Goal: Task Accomplishment & Management: Use online tool/utility

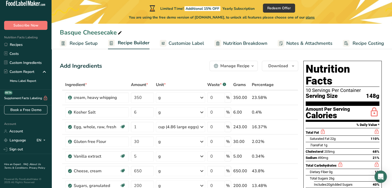
click at [247, 64] on div "Manage Recipe" at bounding box center [234, 66] width 29 height 6
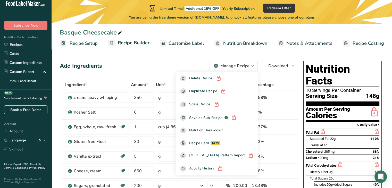
click at [125, 61] on div "Add Ingredients Manage Recipe Delete Recipe Duplicate Recipe Scale Recipe Save …" at bounding box center [179, 66] width 238 height 10
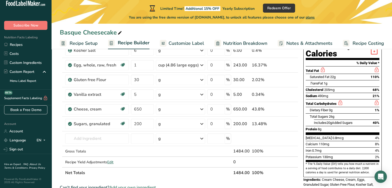
scroll to position [62, 0]
click at [83, 138] on input "text" at bounding box center [96, 138] width 63 height 10
click at [186, 68] on div "cup (4.86 large eggs)" at bounding box center [180, 65] width 49 height 10
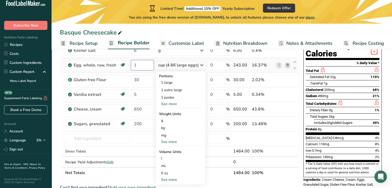
click at [136, 66] on input "1" at bounding box center [142, 65] width 23 height 10
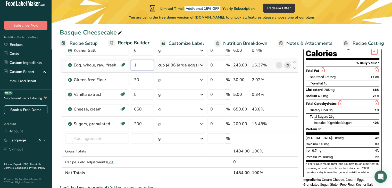
click at [136, 66] on input "1" at bounding box center [142, 65] width 23 height 10
click at [144, 62] on input "2" at bounding box center [142, 65] width 23 height 10
type input "1"
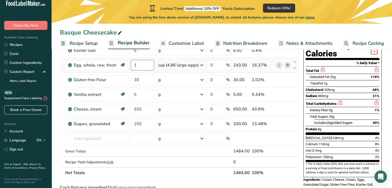
click at [144, 62] on input "1" at bounding box center [142, 65] width 23 height 10
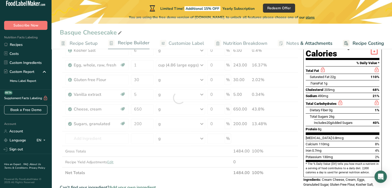
click at [59, 96] on section "Add Ingredients Manage Recipe Delete Recipe Duplicate Recipe Scale Recipe Save …" at bounding box center [222, 177] width 340 height 376
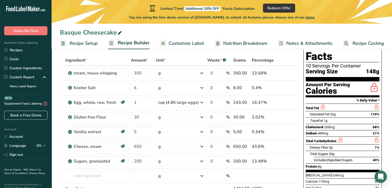
scroll to position [24, 0]
click at [151, 162] on input "200" at bounding box center [142, 161] width 23 height 10
type input "2"
type input "1"
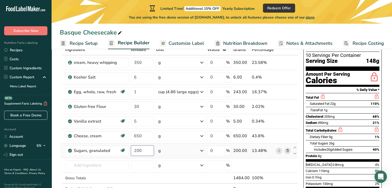
scroll to position [35, 0]
type input "2"
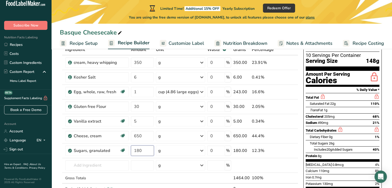
scroll to position [0, 0]
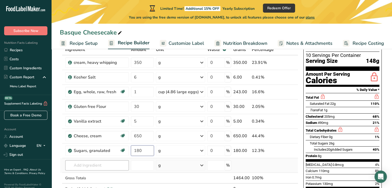
type input "180"
click at [107, 167] on div "Ingredient * Amount * Unit * Waste * .a-a{fill:#347362;}.b-a{fill:#fff;} Grams …" at bounding box center [179, 124] width 238 height 161
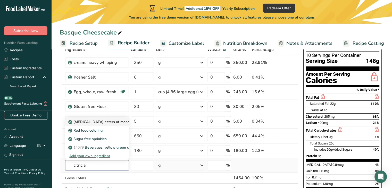
type input "citric a"
click at [83, 120] on p "[MEDICAL_DATA] esters of mono- and diglycerides of fatty acids (E472c)" at bounding box center [132, 121] width 126 height 5
type input "[MEDICAL_DATA] esters of mono- and diglycerides of fatty acids (E472c)"
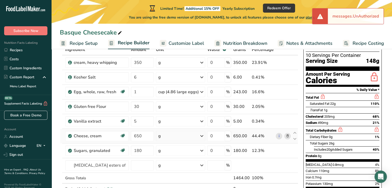
scroll to position [98, 0]
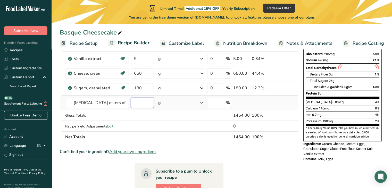
click at [138, 105] on input "number" at bounding box center [142, 103] width 23 height 10
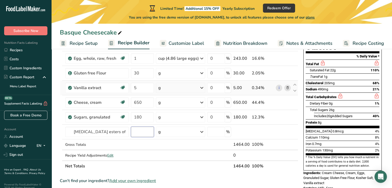
scroll to position [71, 0]
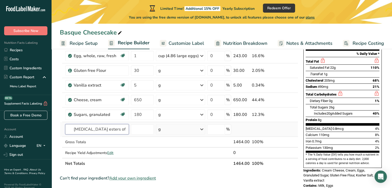
click at [103, 132] on input "[MEDICAL_DATA] esters of mono- and diglycerides of fatty acids (E472c)" at bounding box center [96, 129] width 63 height 10
click at [145, 128] on input "number" at bounding box center [142, 129] width 23 height 10
type input "1"
click at [154, 149] on td at bounding box center [142, 153] width 25 height 10
click at [172, 131] on div "g" at bounding box center [180, 129] width 49 height 10
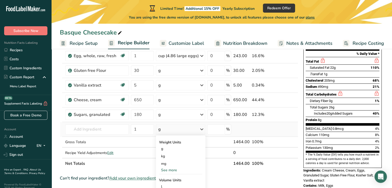
scroll to position [130, 0]
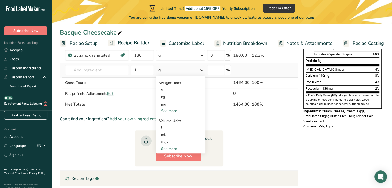
click at [170, 148] on div "See more" at bounding box center [180, 148] width 43 height 5
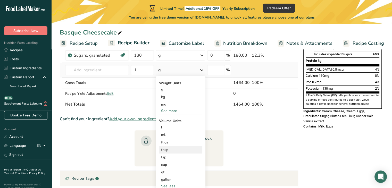
click at [175, 150] on div "tbsp" at bounding box center [180, 149] width 39 height 5
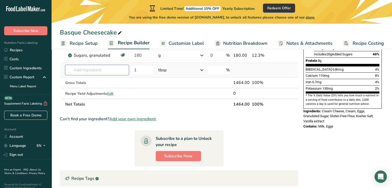
click at [105, 68] on input "text" at bounding box center [96, 70] width 63 height 10
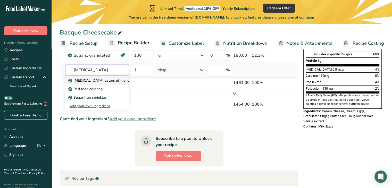
type input "[MEDICAL_DATA]"
click at [89, 80] on p "[MEDICAL_DATA] esters of mono- and diglycerides of fatty acids (E472c)" at bounding box center [132, 80] width 126 height 5
type input "[MEDICAL_DATA] esters of mono- and diglycerides of fatty acids (E472c)"
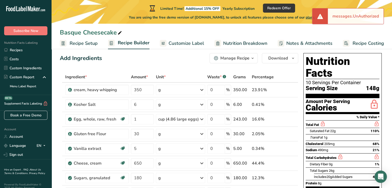
scroll to position [0, 0]
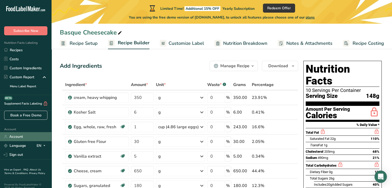
click at [12, 133] on link "Account" at bounding box center [26, 136] width 52 height 9
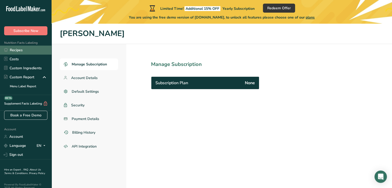
click at [28, 47] on link "Recipes" at bounding box center [26, 50] width 52 height 9
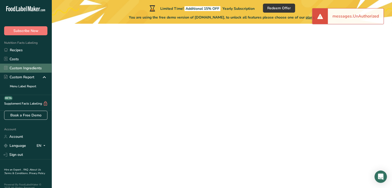
click at [16, 66] on link "Custom Ingredients" at bounding box center [26, 68] width 52 height 9
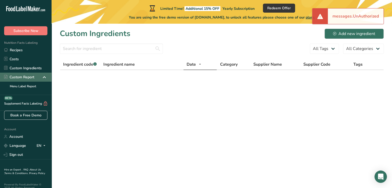
click at [29, 79] on div "Custom Report" at bounding box center [19, 76] width 30 height 5
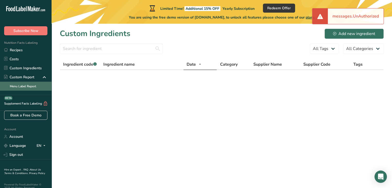
click at [25, 83] on link "Menu Label Report" at bounding box center [26, 86] width 52 height 9
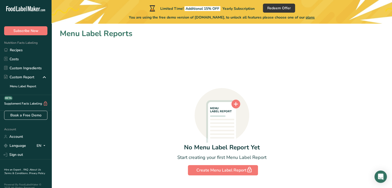
scroll to position [12, 0]
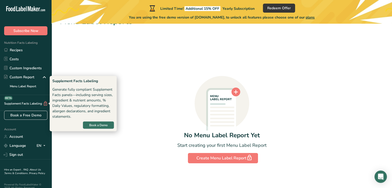
click at [20, 102] on div "Supplement Facts Labeling BETA" at bounding box center [24, 103] width 48 height 5
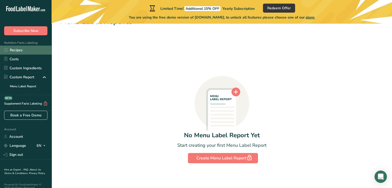
click at [13, 50] on link "Recipes" at bounding box center [26, 50] width 52 height 9
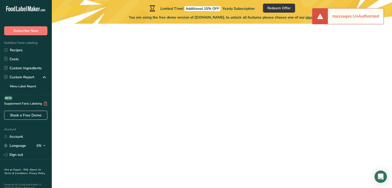
click at [325, 58] on div at bounding box center [222, 104] width 324 height 152
